Goal: Find specific page/section: Find specific page/section

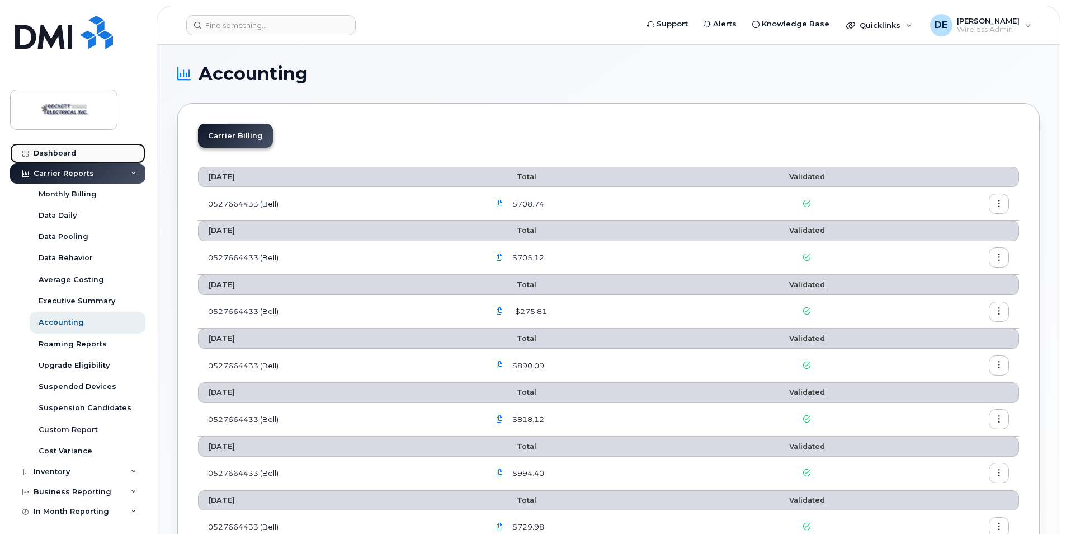
click at [52, 153] on div "Dashboard" at bounding box center [55, 153] width 43 height 9
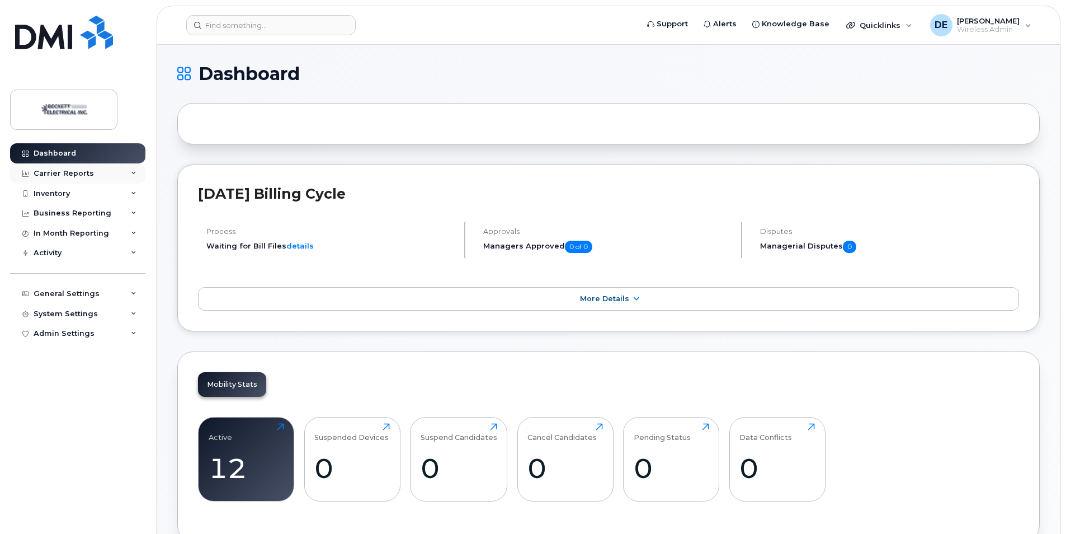
click at [72, 174] on div "Carrier Reports" at bounding box center [64, 173] width 60 height 9
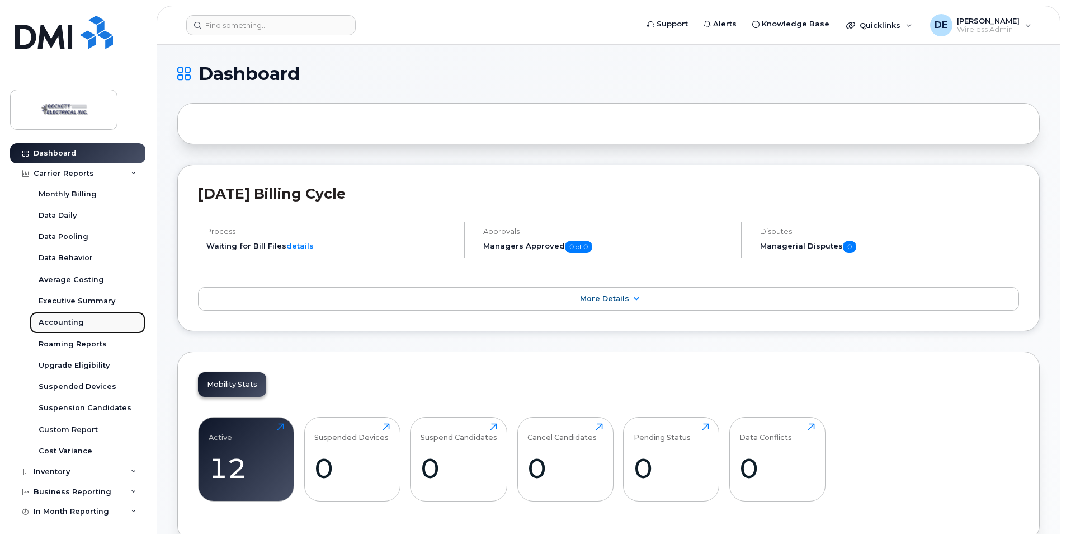
click at [66, 323] on div "Accounting" at bounding box center [61, 322] width 45 height 10
